Goal: Task Accomplishment & Management: Manage account settings

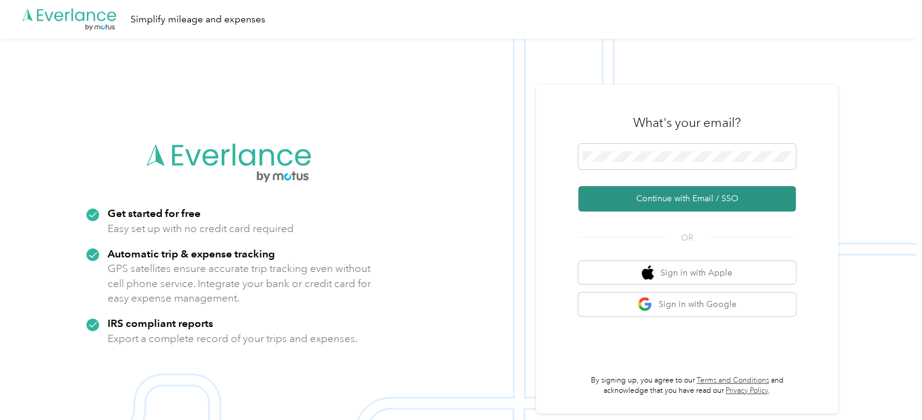
click at [670, 196] on button "Continue with Email / SSO" at bounding box center [687, 198] width 218 height 25
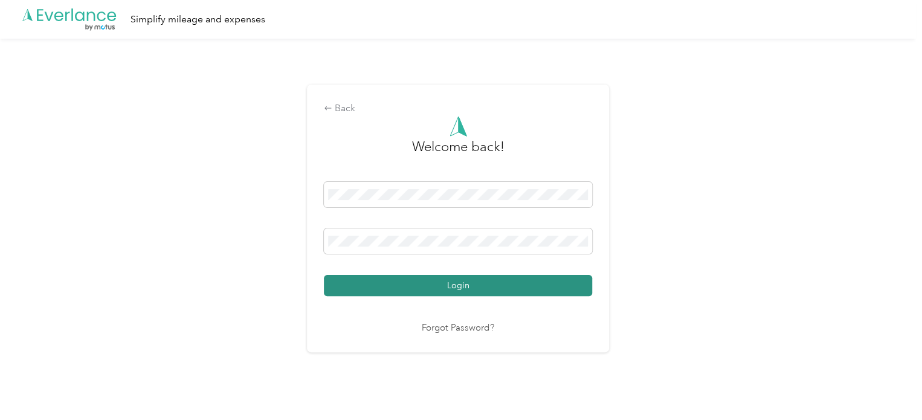
click at [469, 285] on button "Login" at bounding box center [458, 285] width 268 height 21
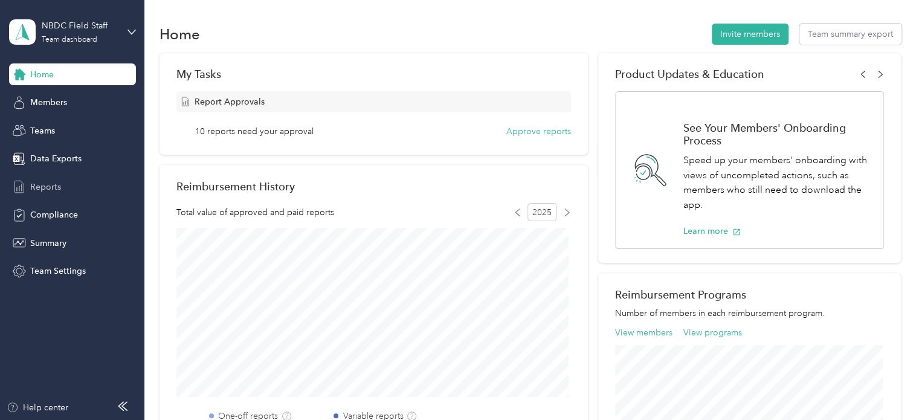
click at [48, 189] on span "Reports" at bounding box center [45, 187] width 31 height 13
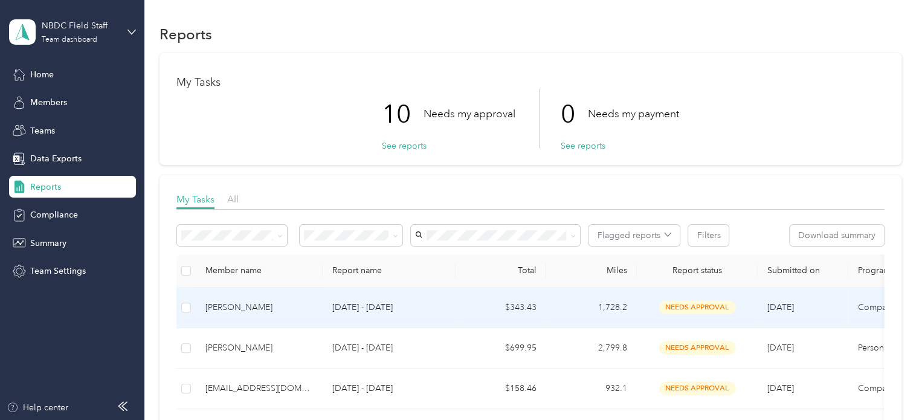
click at [670, 306] on span "needs approval" at bounding box center [697, 307] width 76 height 14
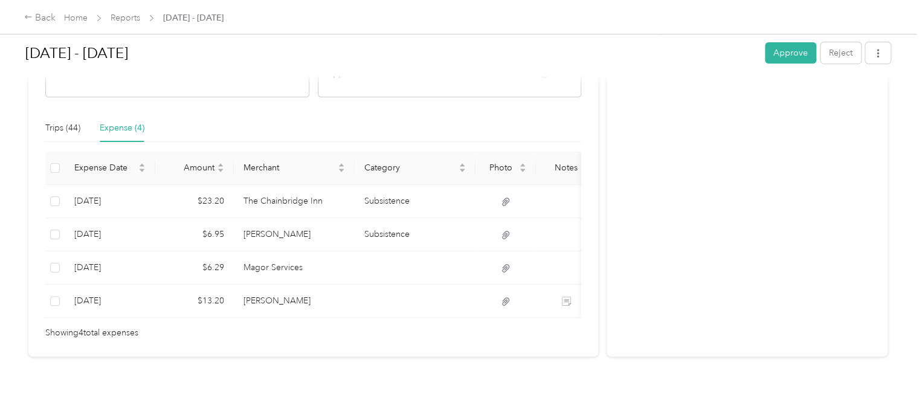
scroll to position [261, 0]
click at [58, 121] on div "Trips (44)" at bounding box center [62, 127] width 35 height 13
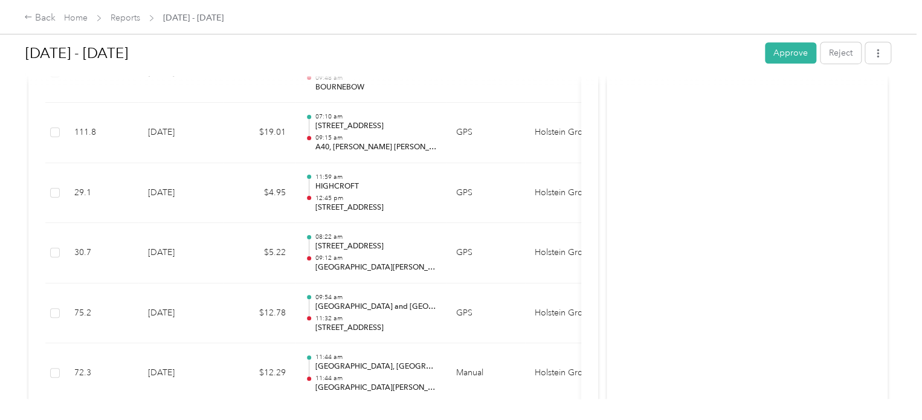
scroll to position [2739, 0]
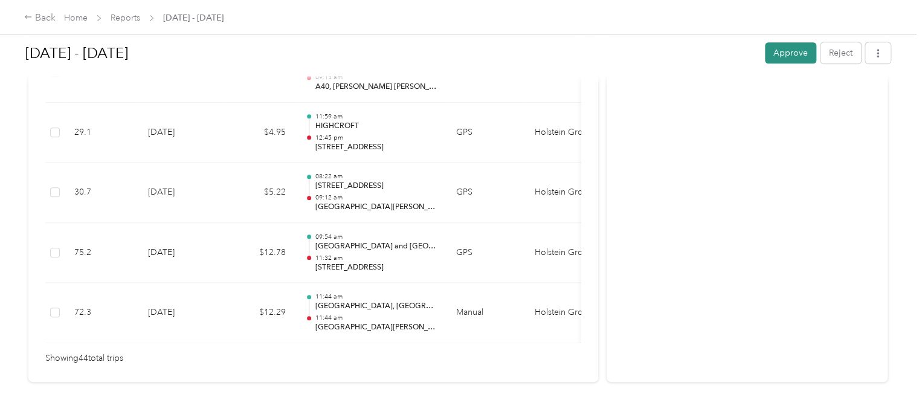
click at [789, 52] on button "Approve" at bounding box center [790, 52] width 51 height 21
click at [134, 19] on link "Reports" at bounding box center [126, 18] width 30 height 10
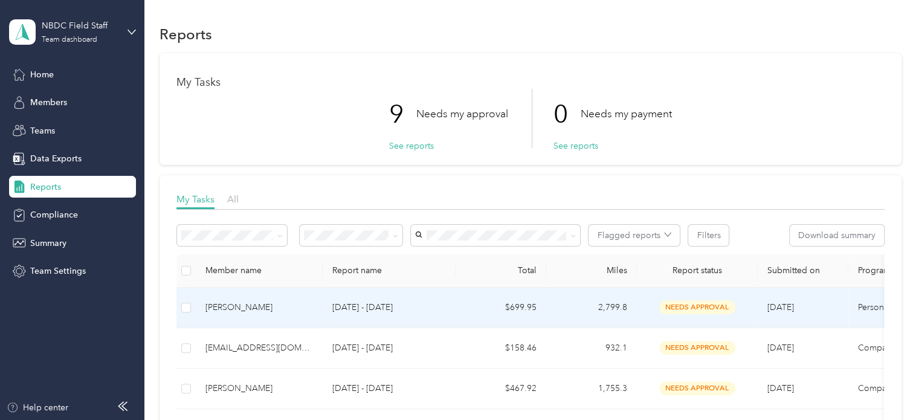
click at [681, 306] on span "needs approval" at bounding box center [697, 307] width 76 height 14
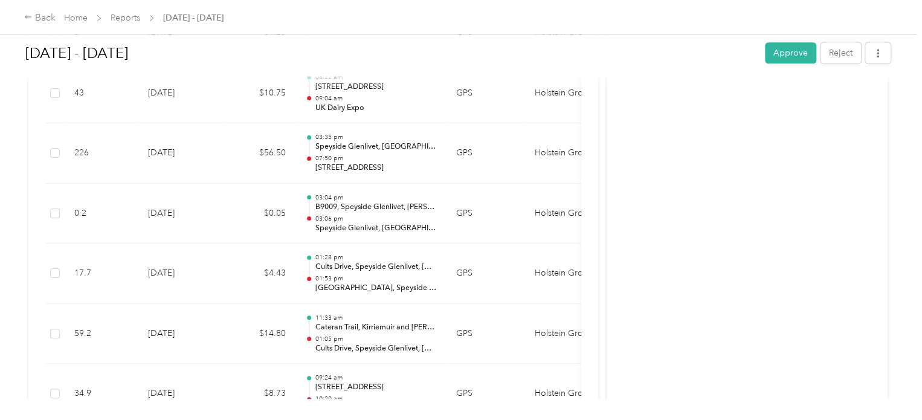
scroll to position [302, 0]
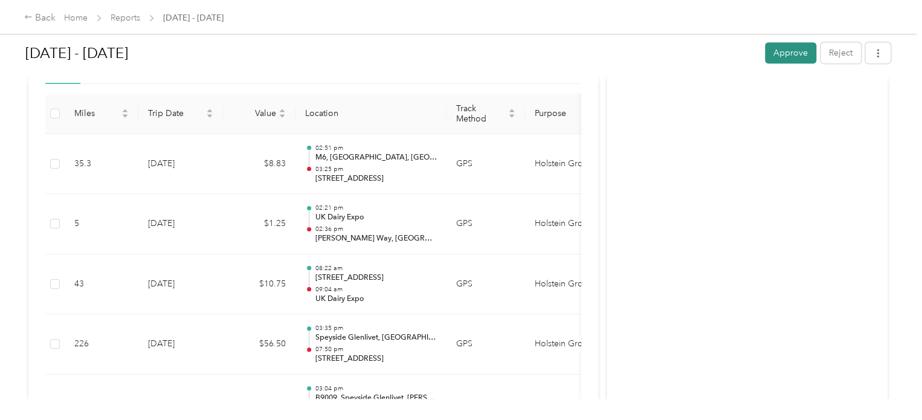
click at [791, 50] on button "Approve" at bounding box center [790, 52] width 51 height 21
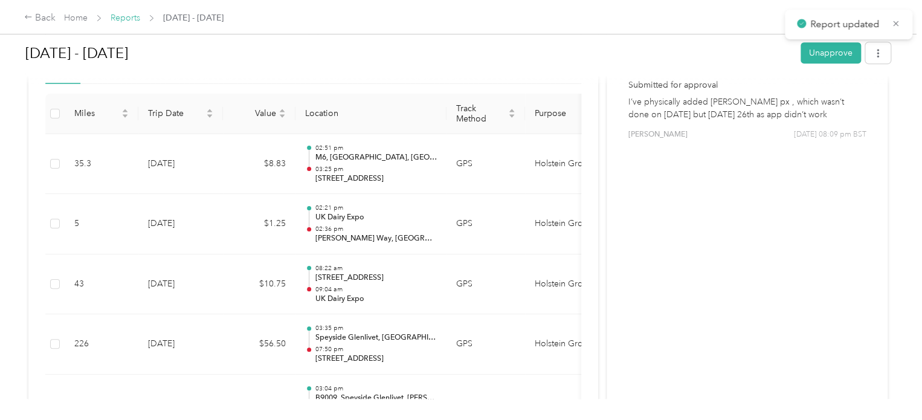
click at [131, 16] on link "Reports" at bounding box center [126, 18] width 30 height 10
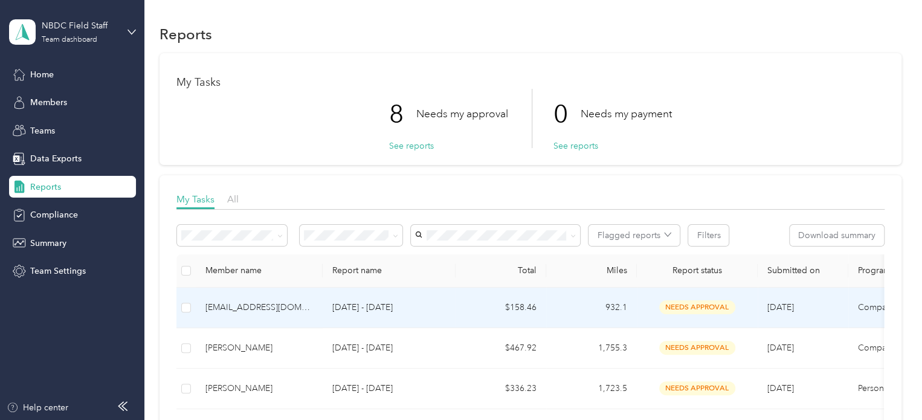
click at [670, 303] on span "needs approval" at bounding box center [697, 307] width 76 height 14
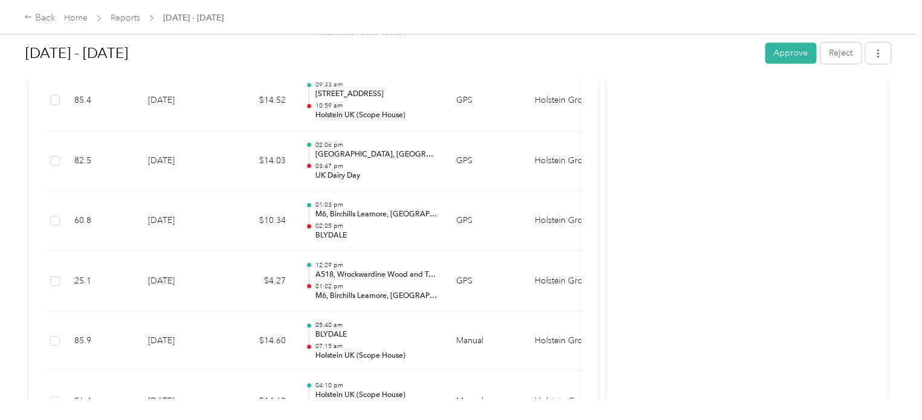
scroll to position [967, 0]
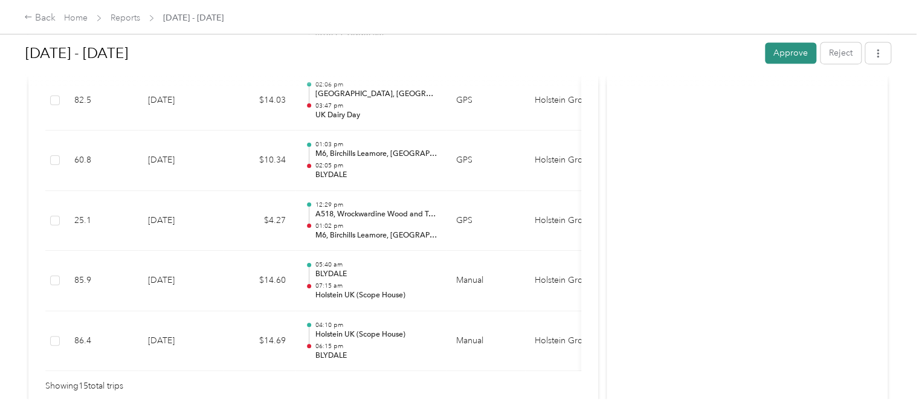
click at [783, 53] on button "Approve" at bounding box center [790, 52] width 51 height 21
click at [131, 13] on link "Reports" at bounding box center [126, 18] width 30 height 10
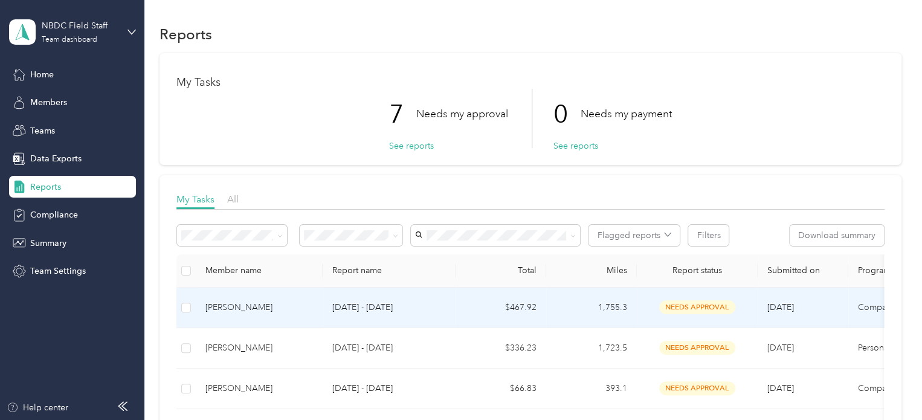
click at [703, 305] on span "needs approval" at bounding box center [697, 307] width 76 height 14
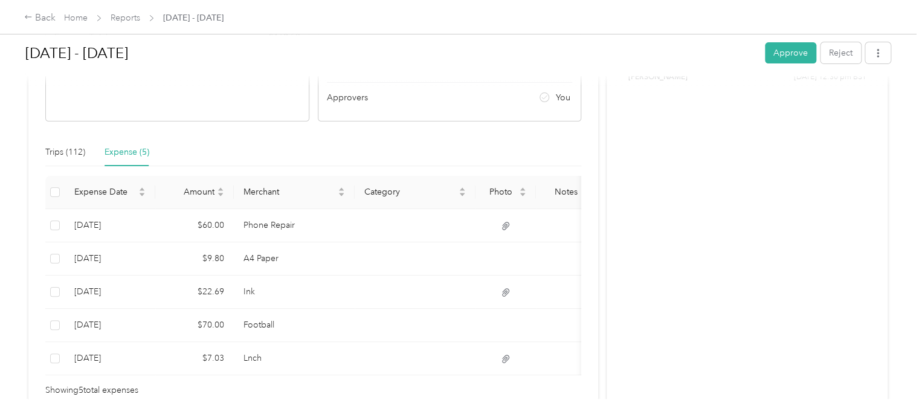
scroll to position [242, 0]
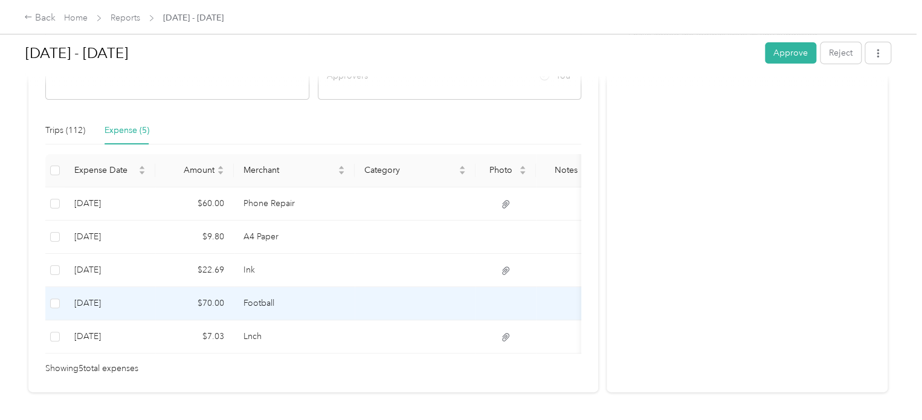
click at [269, 301] on td "Football" at bounding box center [294, 303] width 121 height 33
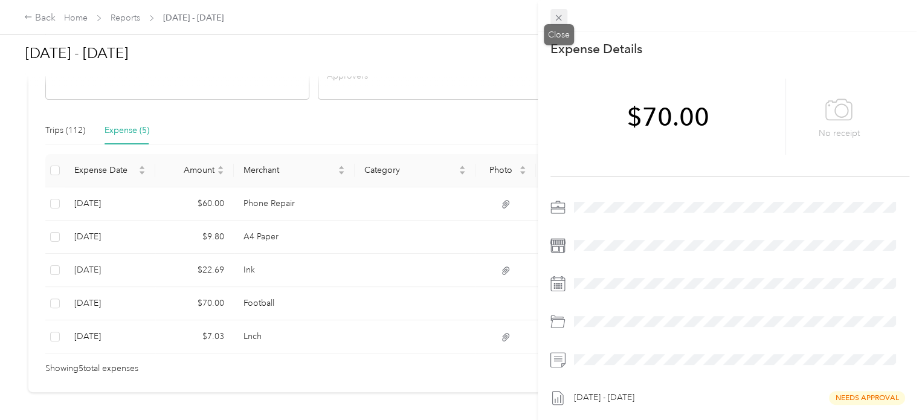
click at [558, 16] on icon at bounding box center [559, 18] width 10 height 10
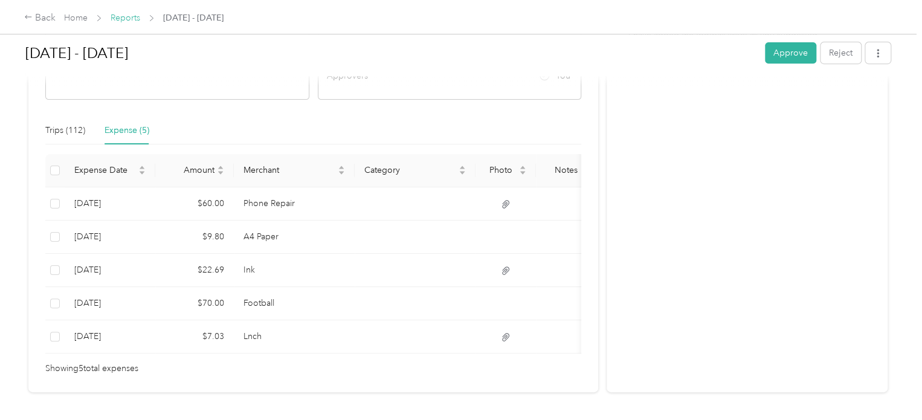
click at [131, 17] on link "Reports" at bounding box center [126, 18] width 30 height 10
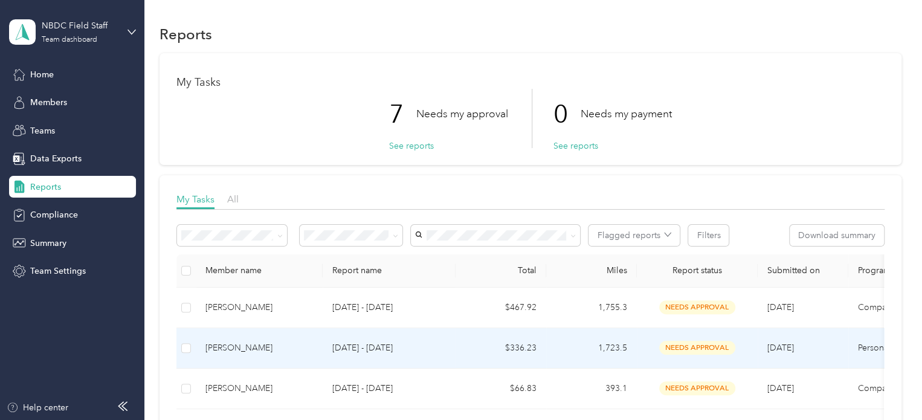
click at [688, 348] on span "needs approval" at bounding box center [697, 348] width 76 height 14
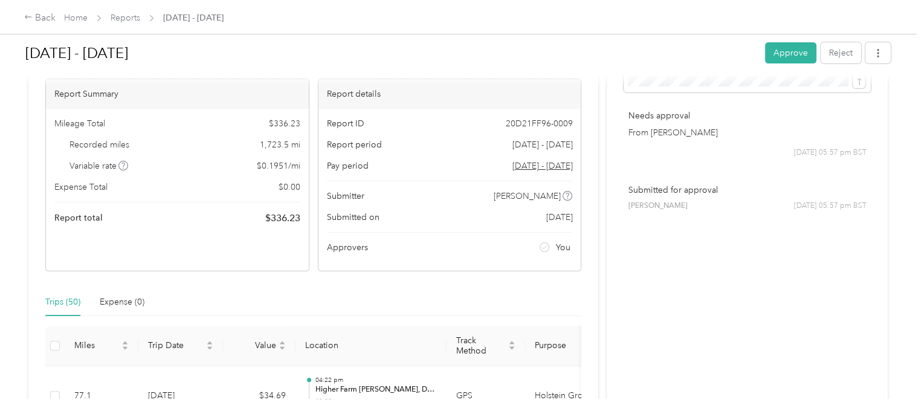
scroll to position [60, 0]
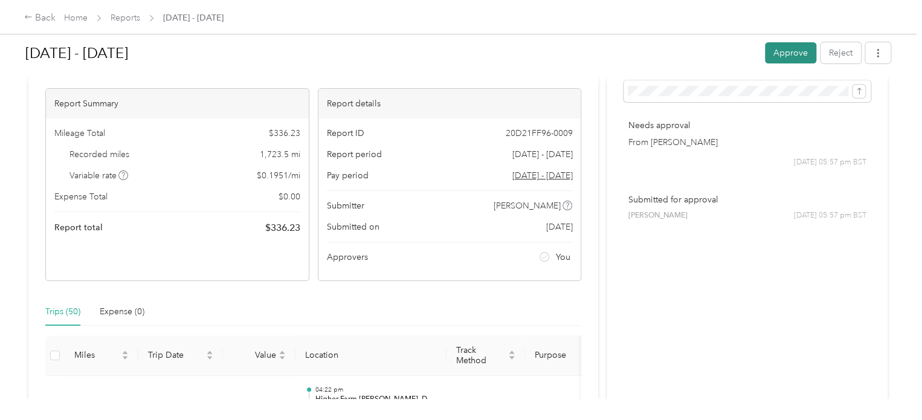
click at [776, 52] on button "Approve" at bounding box center [790, 52] width 51 height 21
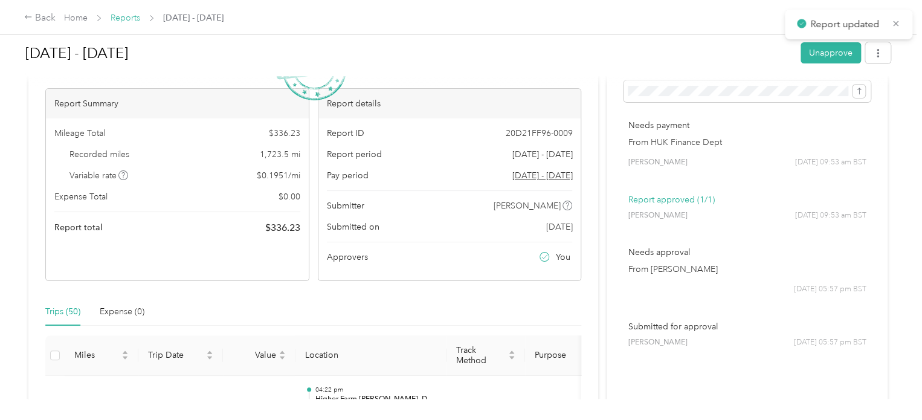
click at [132, 16] on link "Reports" at bounding box center [126, 18] width 30 height 10
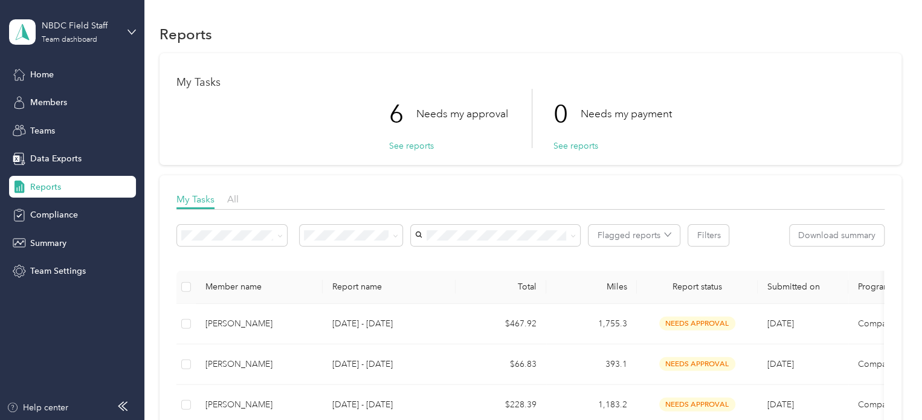
scroll to position [60, 0]
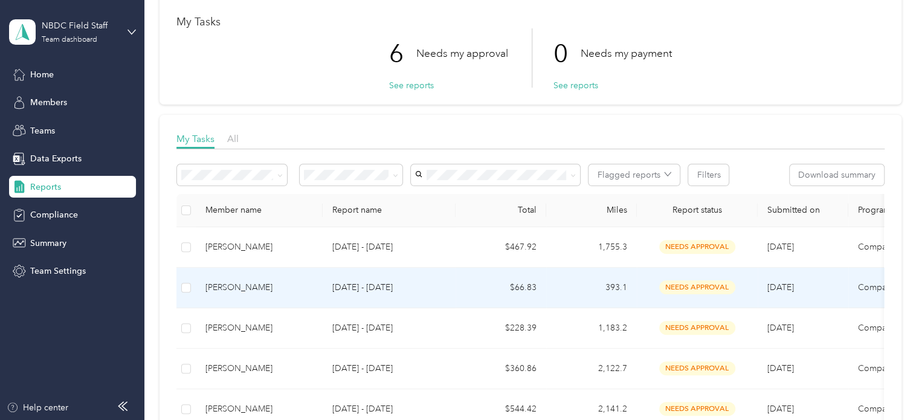
click at [694, 288] on span "needs approval" at bounding box center [697, 287] width 76 height 14
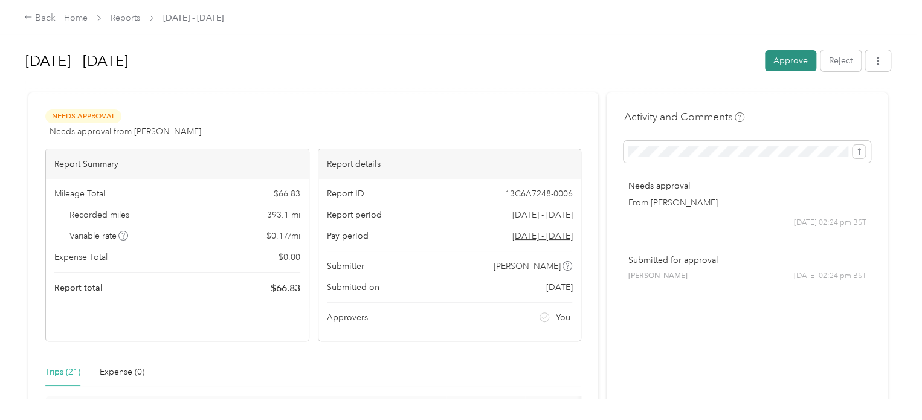
click at [783, 63] on button "Approve" at bounding box center [790, 60] width 51 height 21
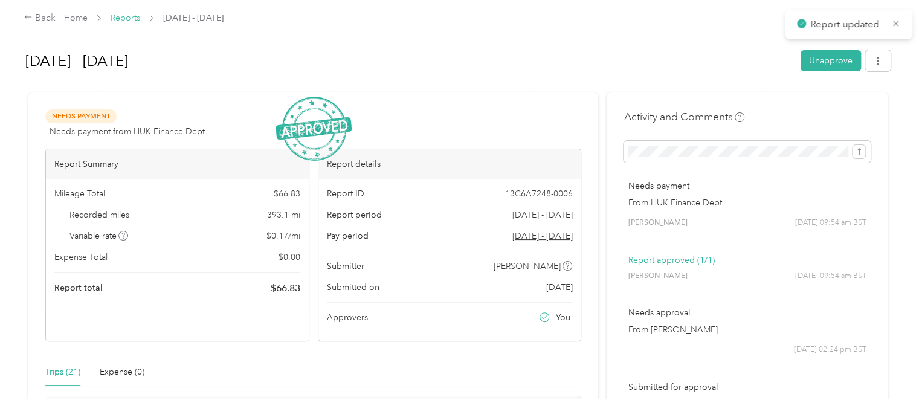
click at [132, 19] on link "Reports" at bounding box center [126, 18] width 30 height 10
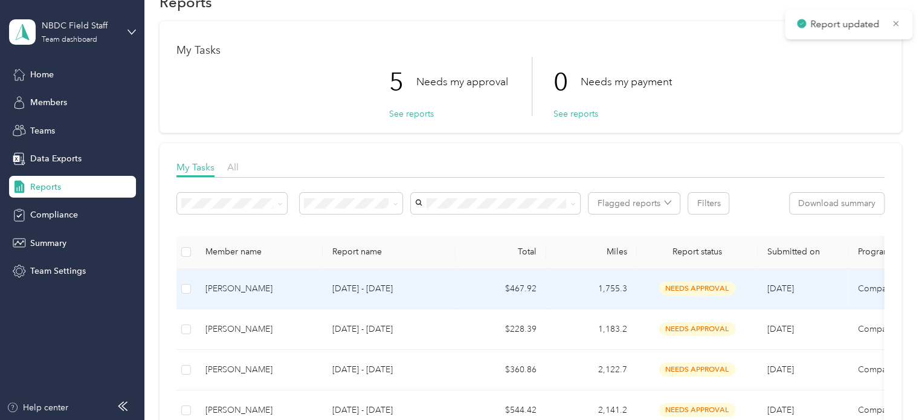
scroll to position [60, 0]
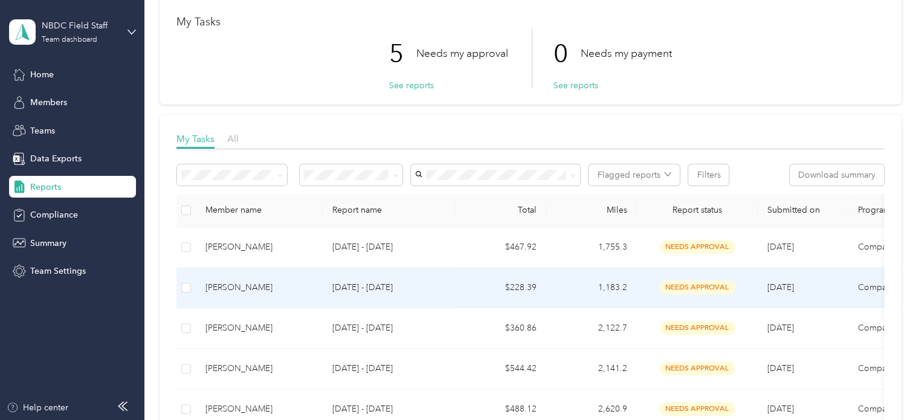
click at [693, 286] on span "needs approval" at bounding box center [697, 287] width 76 height 14
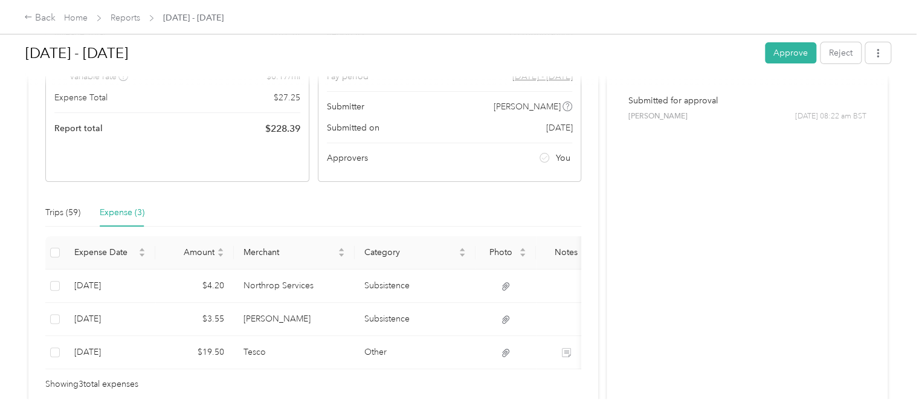
scroll to position [181, 0]
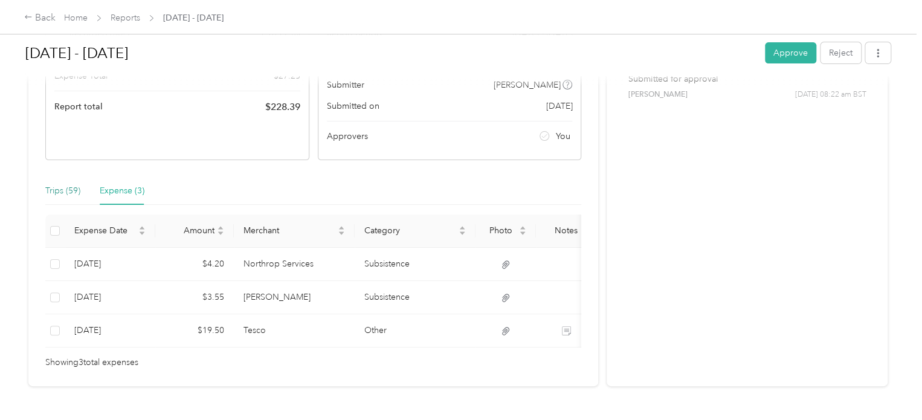
click at [65, 193] on div "Trips (59)" at bounding box center [62, 190] width 35 height 13
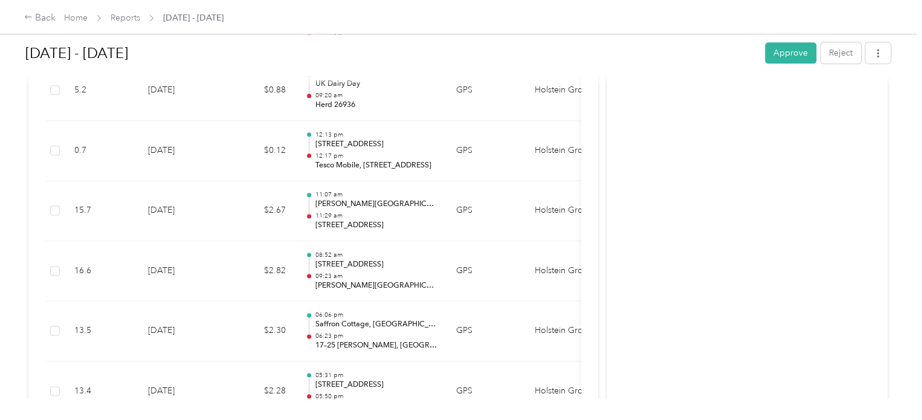
scroll to position [2901, 0]
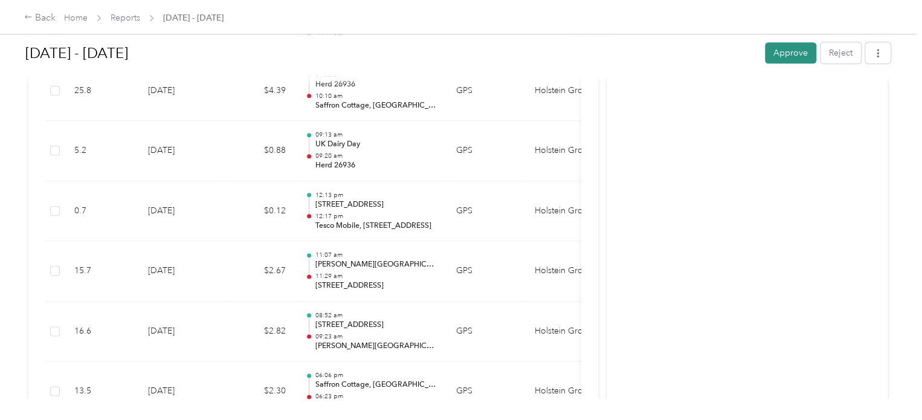
click at [783, 48] on button "Approve" at bounding box center [790, 52] width 51 height 21
click at [125, 15] on link "Reports" at bounding box center [126, 18] width 30 height 10
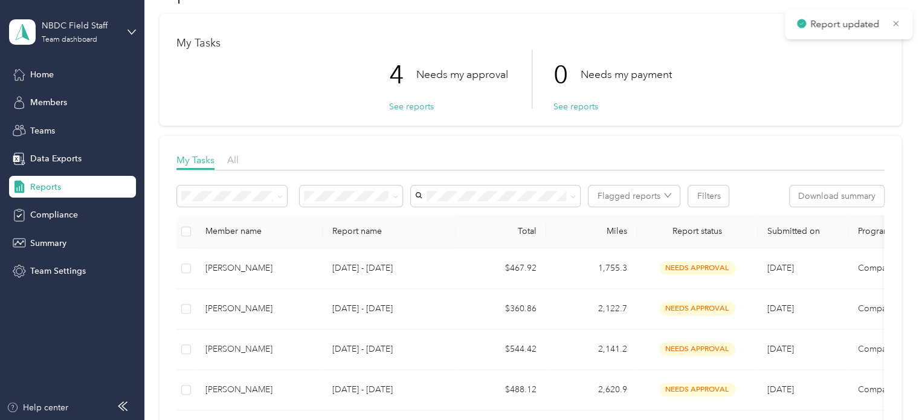
scroll to position [60, 0]
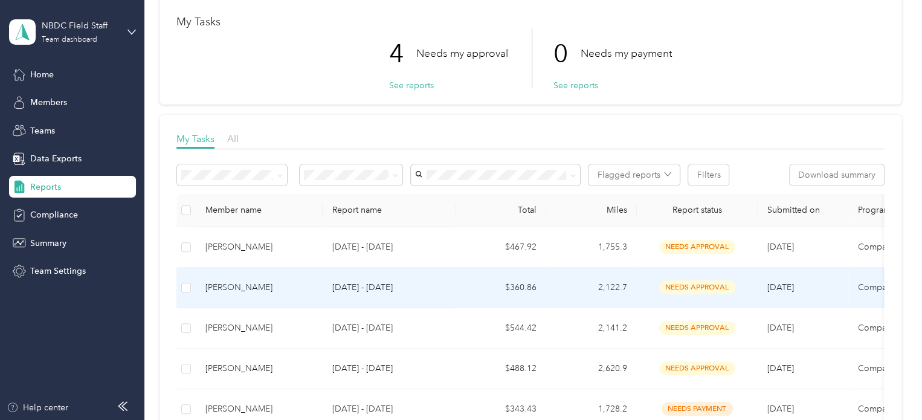
click at [702, 287] on span "needs approval" at bounding box center [697, 287] width 76 height 14
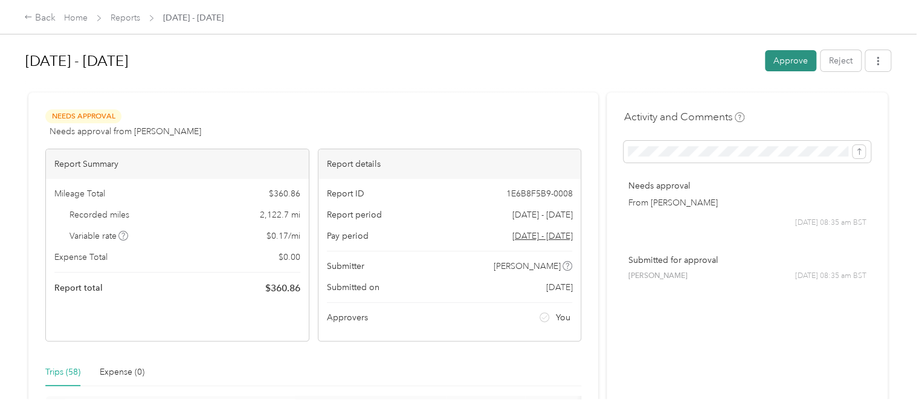
click at [778, 62] on button "Approve" at bounding box center [790, 60] width 51 height 21
click at [131, 19] on link "Reports" at bounding box center [126, 18] width 30 height 10
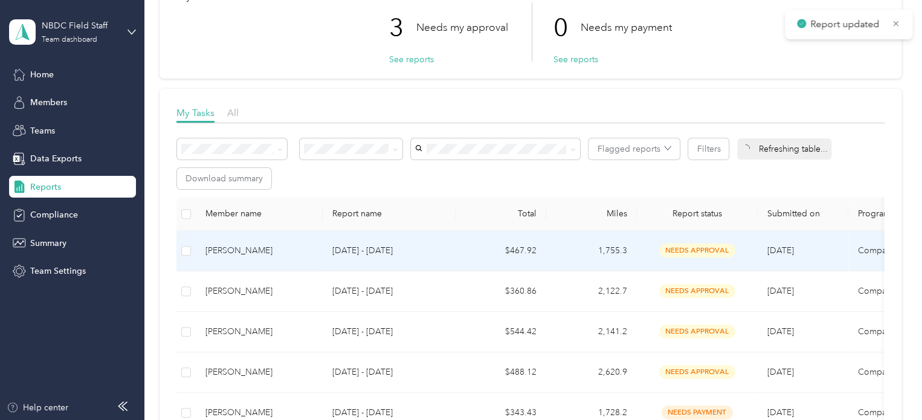
scroll to position [121, 0]
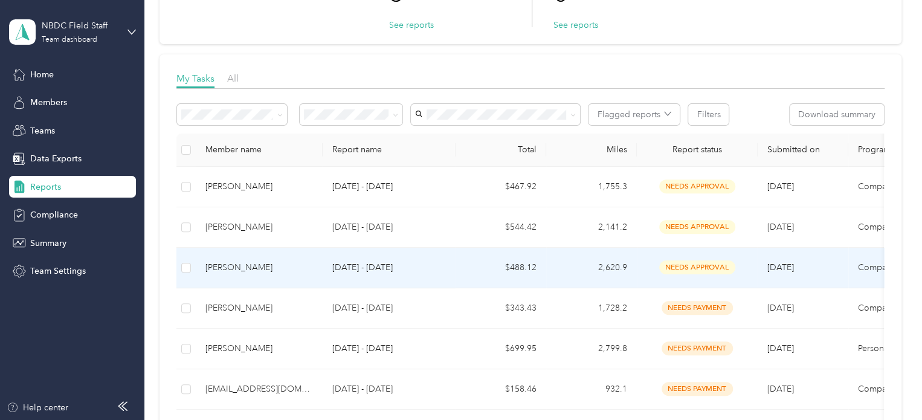
click at [702, 270] on span "needs approval" at bounding box center [697, 268] width 76 height 14
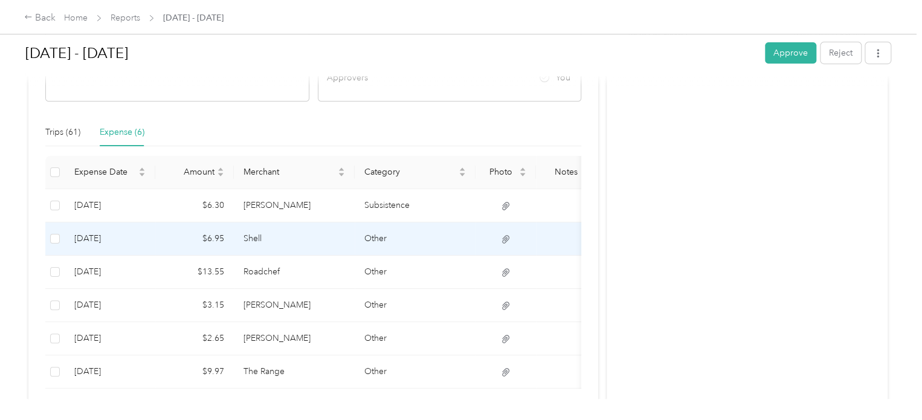
scroll to position [242, 0]
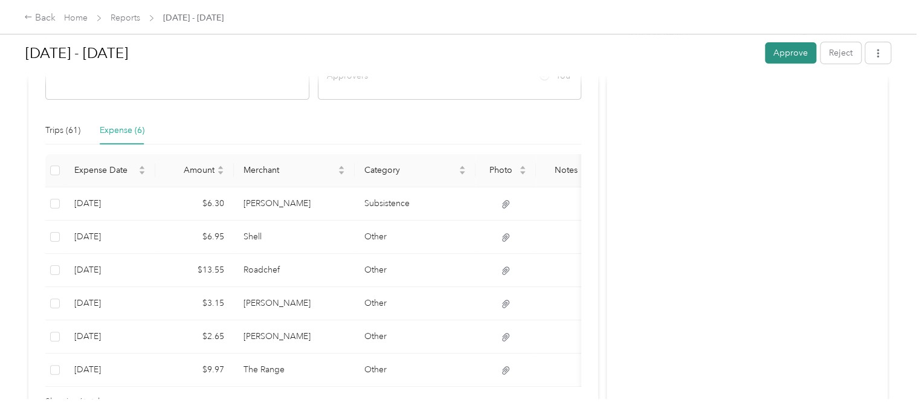
click at [787, 56] on button "Approve" at bounding box center [790, 52] width 51 height 21
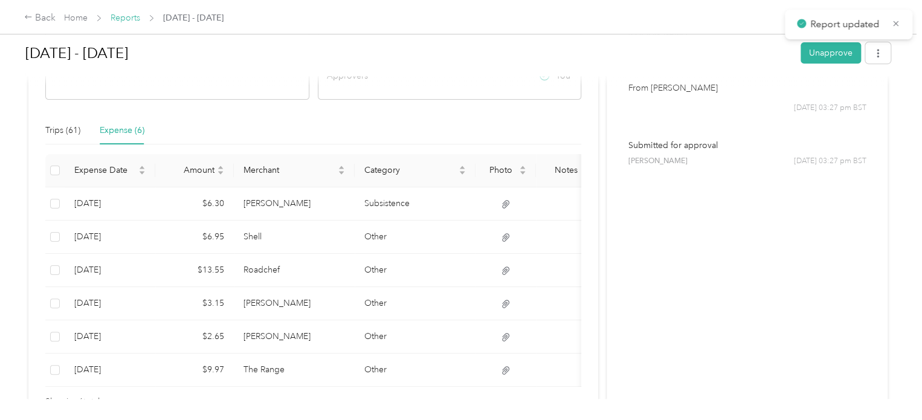
click at [123, 18] on link "Reports" at bounding box center [126, 18] width 30 height 10
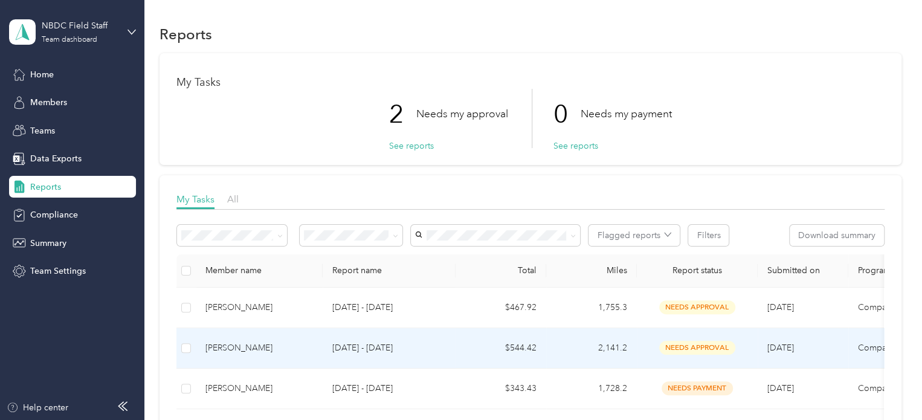
click at [708, 349] on span "needs approval" at bounding box center [697, 348] width 76 height 14
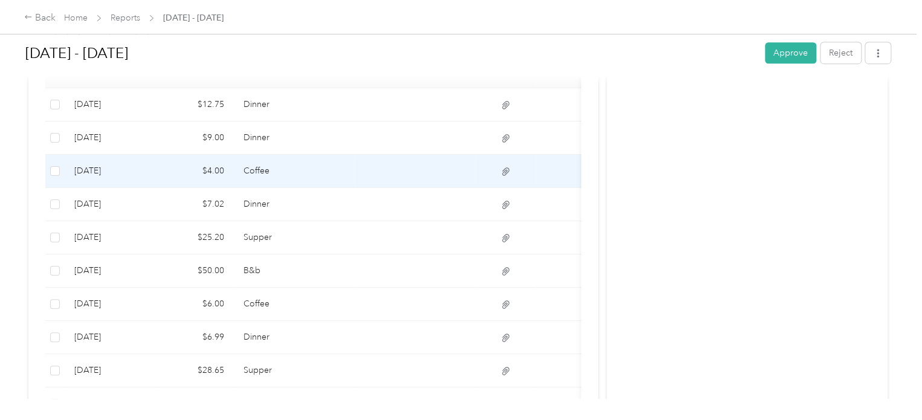
scroll to position [363, 0]
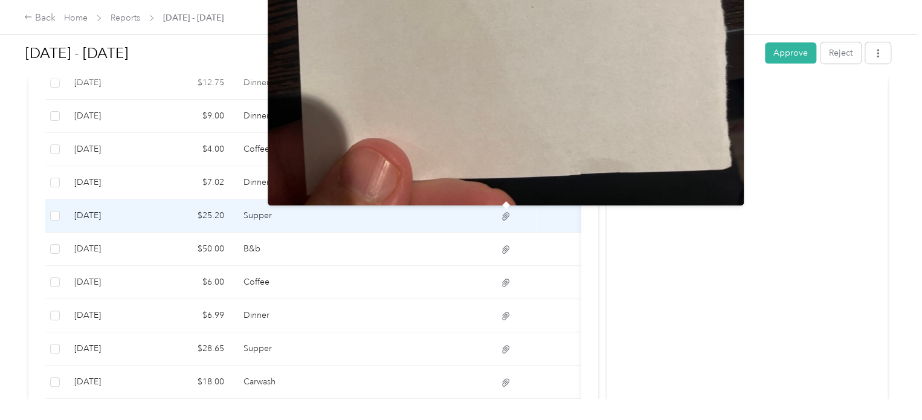
click at [500, 215] on icon at bounding box center [505, 216] width 11 height 11
click at [508, 218] on icon at bounding box center [505, 216] width 11 height 11
click at [507, 216] on icon at bounding box center [505, 216] width 11 height 11
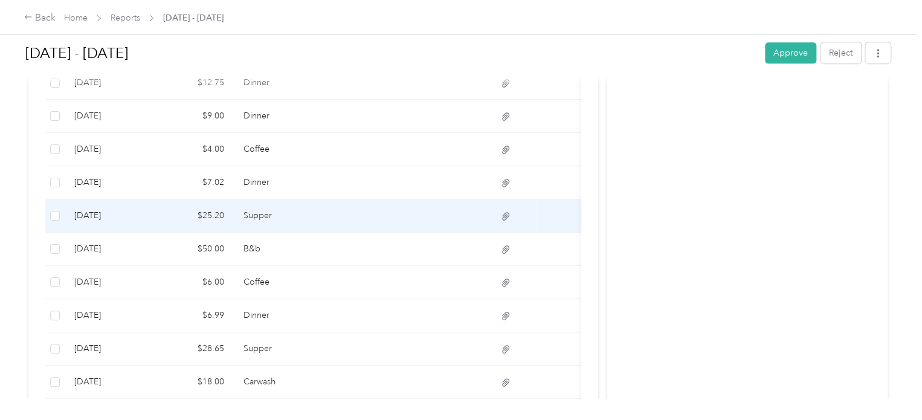
click at [428, 216] on td at bounding box center [415, 215] width 121 height 33
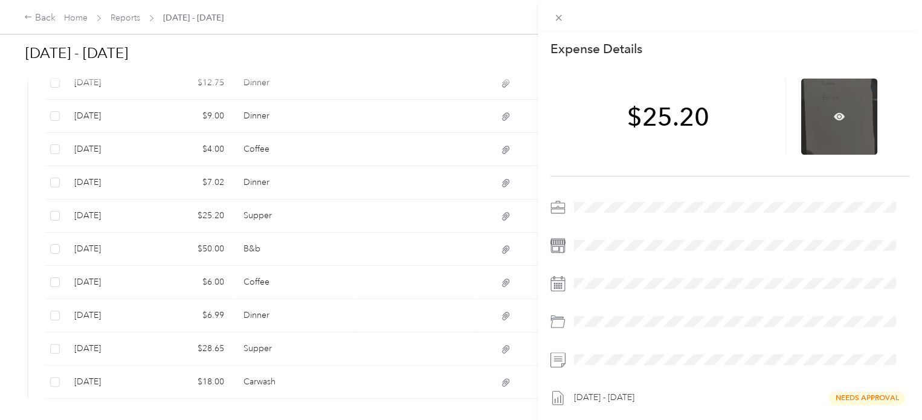
click at [814, 124] on div at bounding box center [839, 117] width 76 height 76
click at [838, 114] on icon at bounding box center [839, 116] width 11 height 11
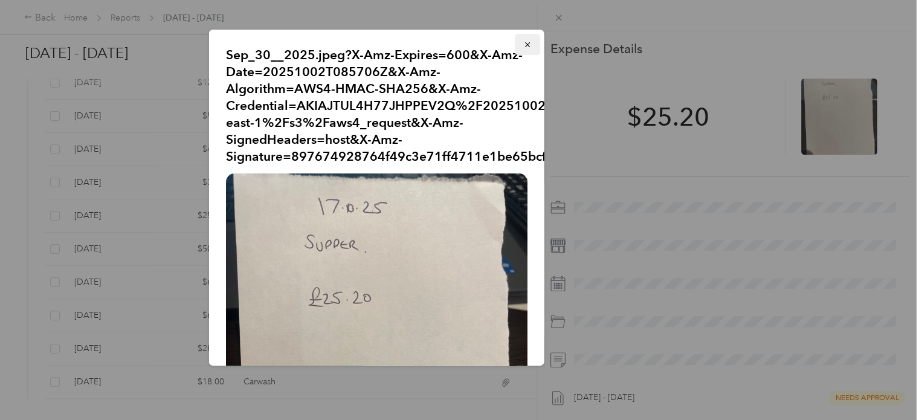
click at [523, 45] on icon "button" at bounding box center [527, 44] width 8 height 8
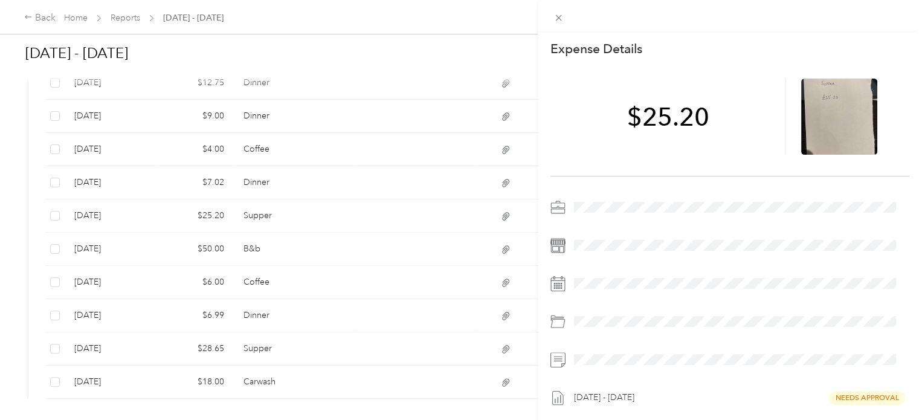
click at [504, 346] on div "This expense cannot be edited because it is either under review, approved, or p…" at bounding box center [461, 210] width 922 height 420
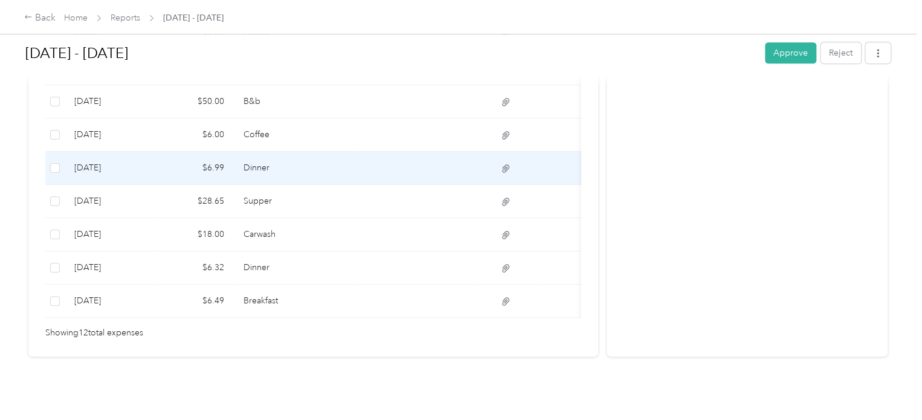
scroll to position [526, 0]
